Goal: Task Accomplishment & Management: Complete application form

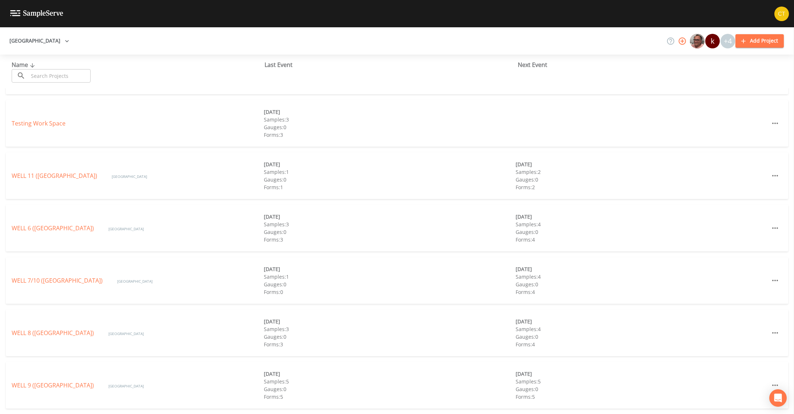
scroll to position [94, 0]
click at [94, 330] on link "WELL 8 ([GEOGRAPHIC_DATA])" at bounding box center [53, 333] width 82 height 8
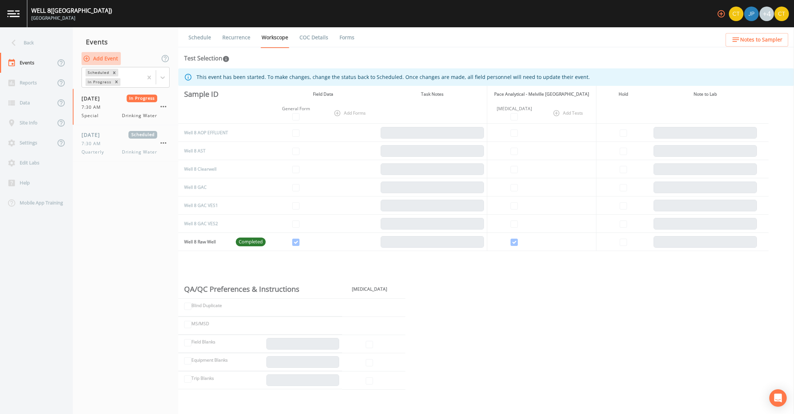
click at [94, 58] on button "Add Event" at bounding box center [101, 58] width 39 height 13
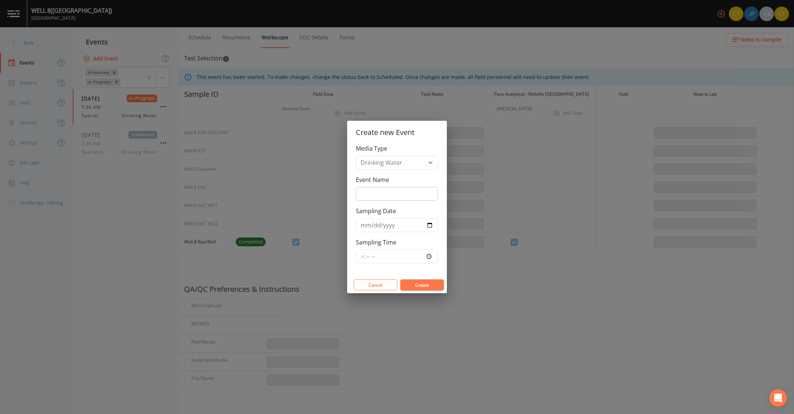
click at [382, 194] on input "Event Name" at bounding box center [397, 194] width 82 height 14
type input "1,4 Dioxane"
click at [427, 223] on input "Sampling Date" at bounding box center [397, 225] width 82 height 14
type input "[DATE]"
click at [363, 259] on input "Sampling Time" at bounding box center [397, 257] width 82 height 14
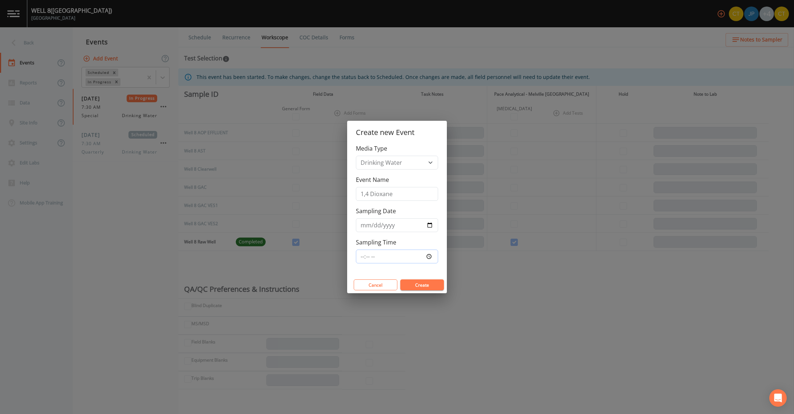
type input "07:30"
drag, startPoint x: 394, startPoint y: 285, endPoint x: 400, endPoint y: 289, distance: 7.0
drag, startPoint x: 400, startPoint y: 289, endPoint x: 390, endPoint y: 274, distance: 17.9
click at [390, 274] on div "Media Type Drinking Water Event Name 1,4 Dioxane Sampling Date [DATE] Sampling …" at bounding box center [397, 210] width 100 height 132
click at [409, 282] on button "Create" at bounding box center [422, 284] width 44 height 11
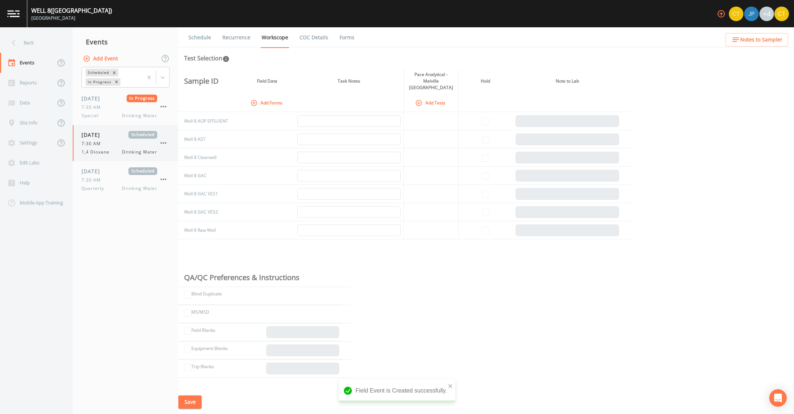
click at [120, 139] on div "[DATE] Scheduled 7:30 AM 1,4 Dioxane Drinking Water" at bounding box center [120, 143] width 76 height 24
click at [254, 100] on icon "button" at bounding box center [254, 103] width 6 height 6
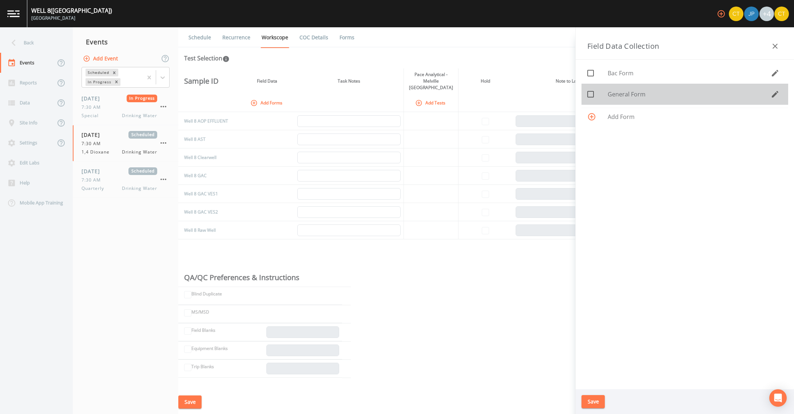
click at [593, 94] on icon at bounding box center [590, 94] width 9 height 9
checkbox input "true"
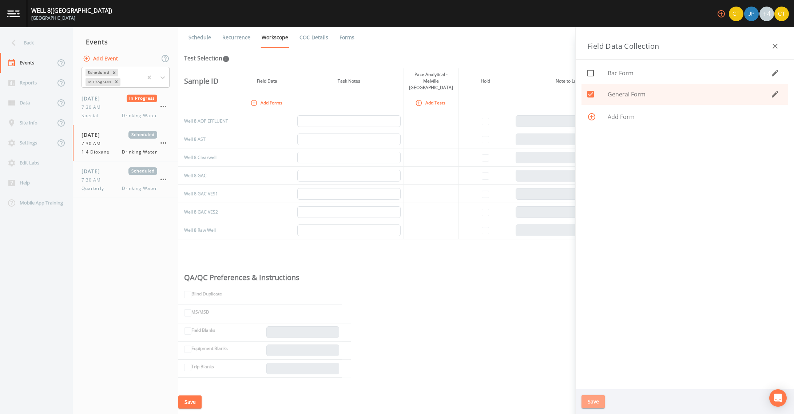
click at [592, 406] on button "Save" at bounding box center [592, 401] width 23 height 13
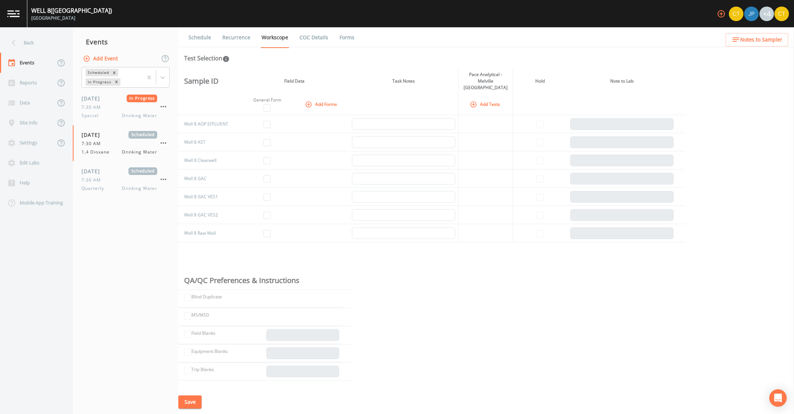
click at [473, 101] on icon "button" at bounding box center [473, 104] width 6 height 6
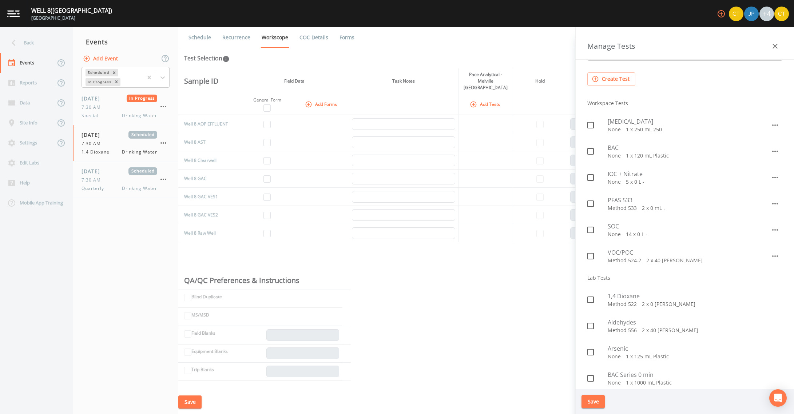
scroll to position [73, 0]
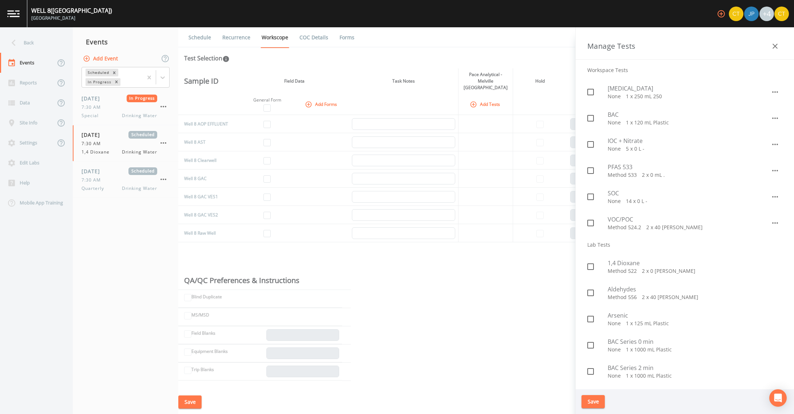
click at [590, 267] on icon at bounding box center [590, 266] width 9 height 9
checkbox input "true"
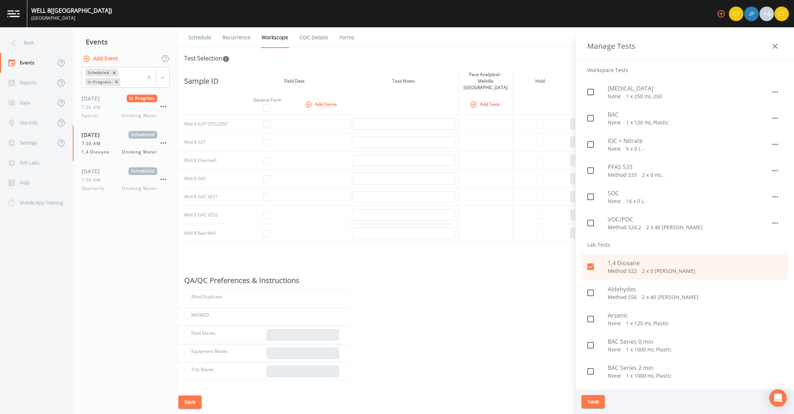
click at [593, 397] on button "Save" at bounding box center [592, 401] width 23 height 13
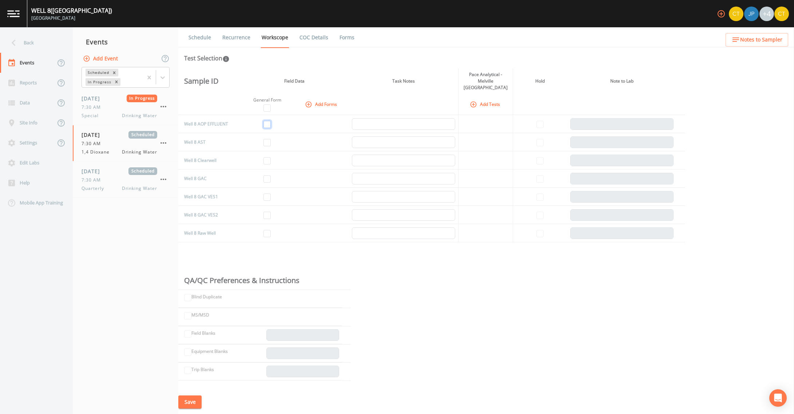
click at [267, 121] on input "checkbox" at bounding box center [266, 124] width 7 height 7
checkbox input "true"
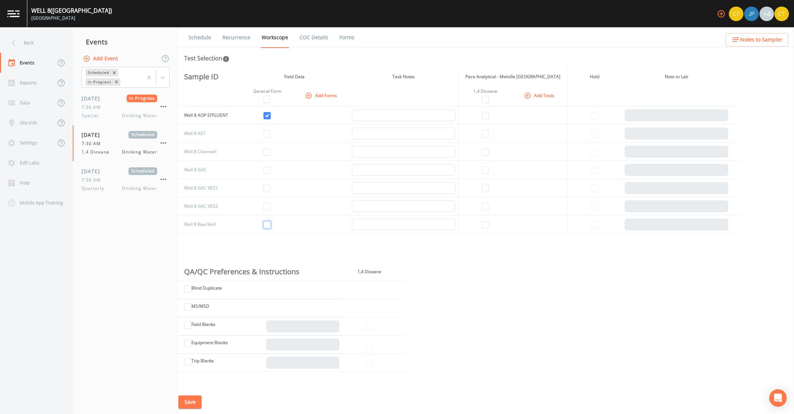
click at [268, 228] on input "checkbox" at bounding box center [266, 224] width 7 height 7
checkbox input "true"
click at [487, 114] on input "checkbox" at bounding box center [485, 115] width 7 height 7
checkbox input "true"
click at [486, 225] on input "checkbox" at bounding box center [485, 224] width 7 height 7
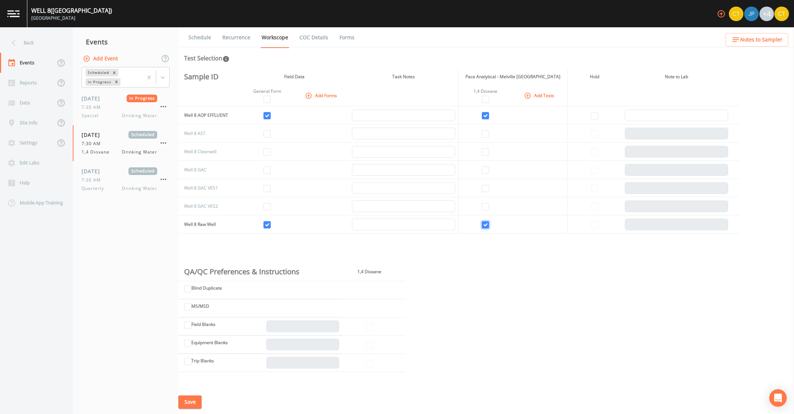
checkbox input "true"
click at [194, 398] on button "Save" at bounding box center [189, 402] width 23 height 13
